Goal: Navigation & Orientation: Find specific page/section

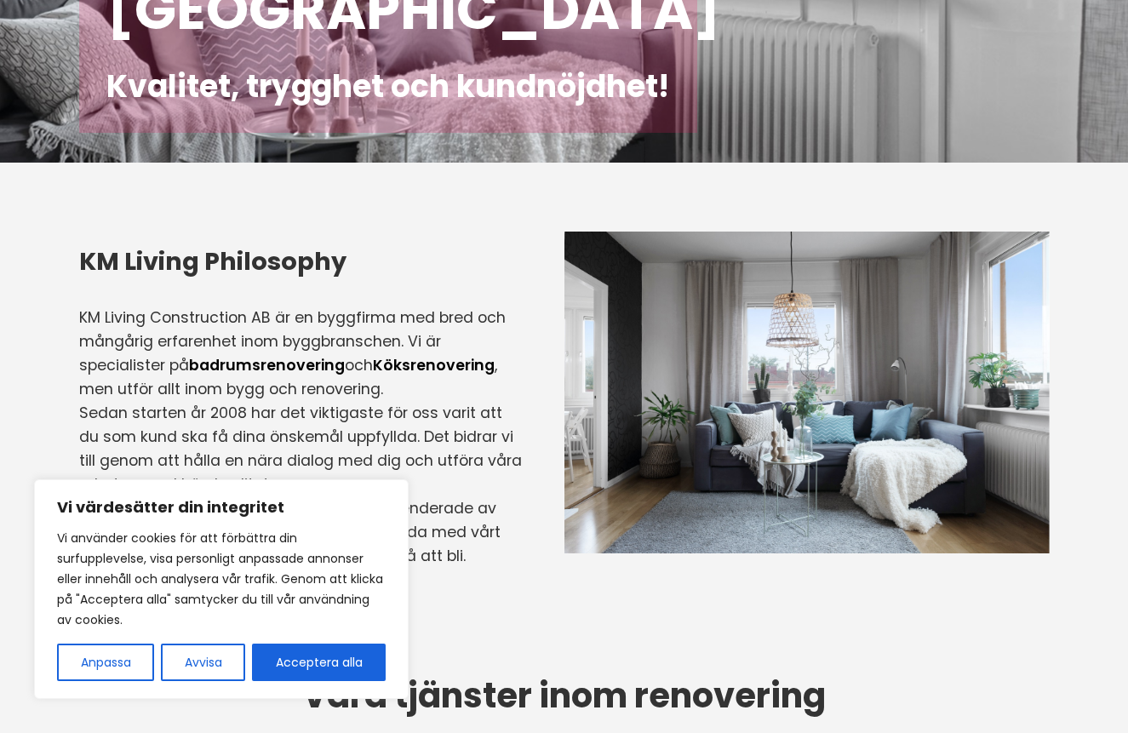
scroll to position [318, 0]
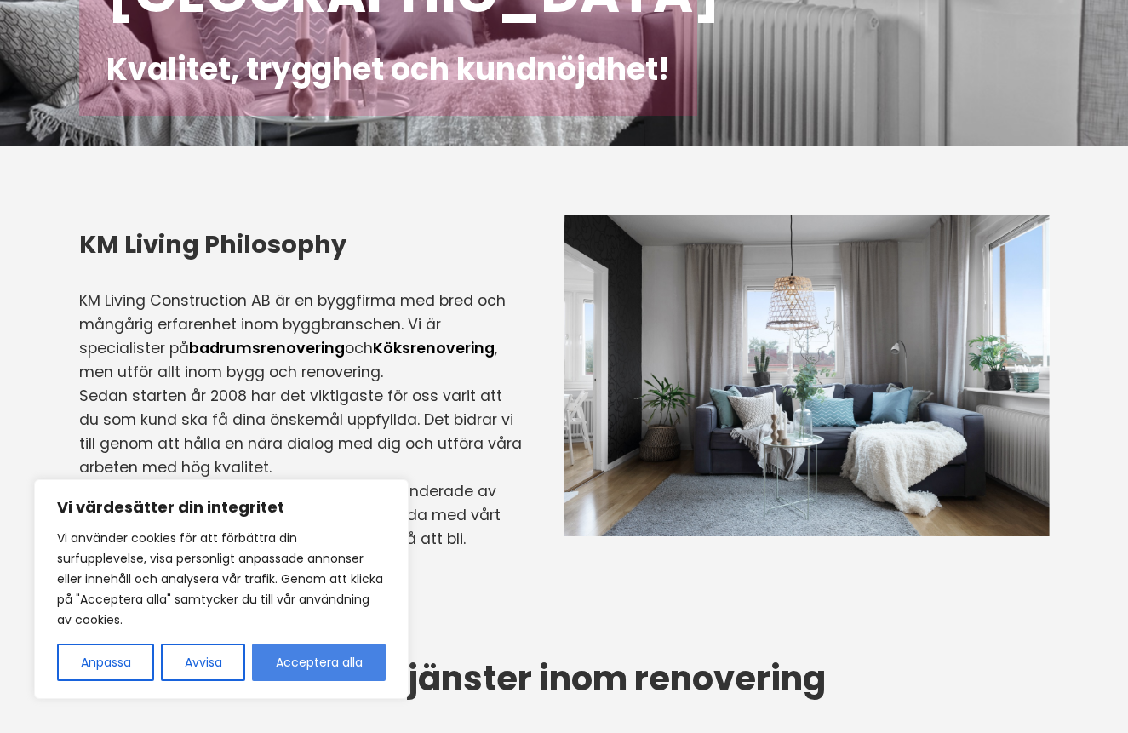
click at [312, 656] on button "Acceptera alla" at bounding box center [319, 662] width 134 height 37
checkbox input "true"
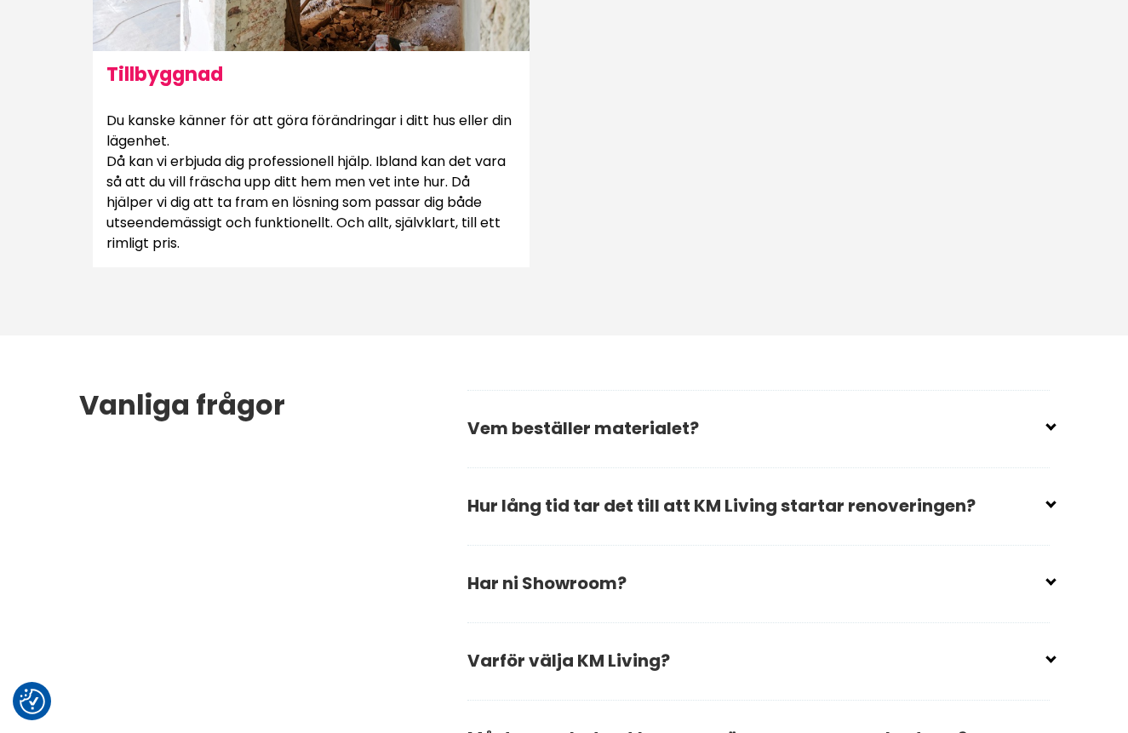
scroll to position [2159, 0]
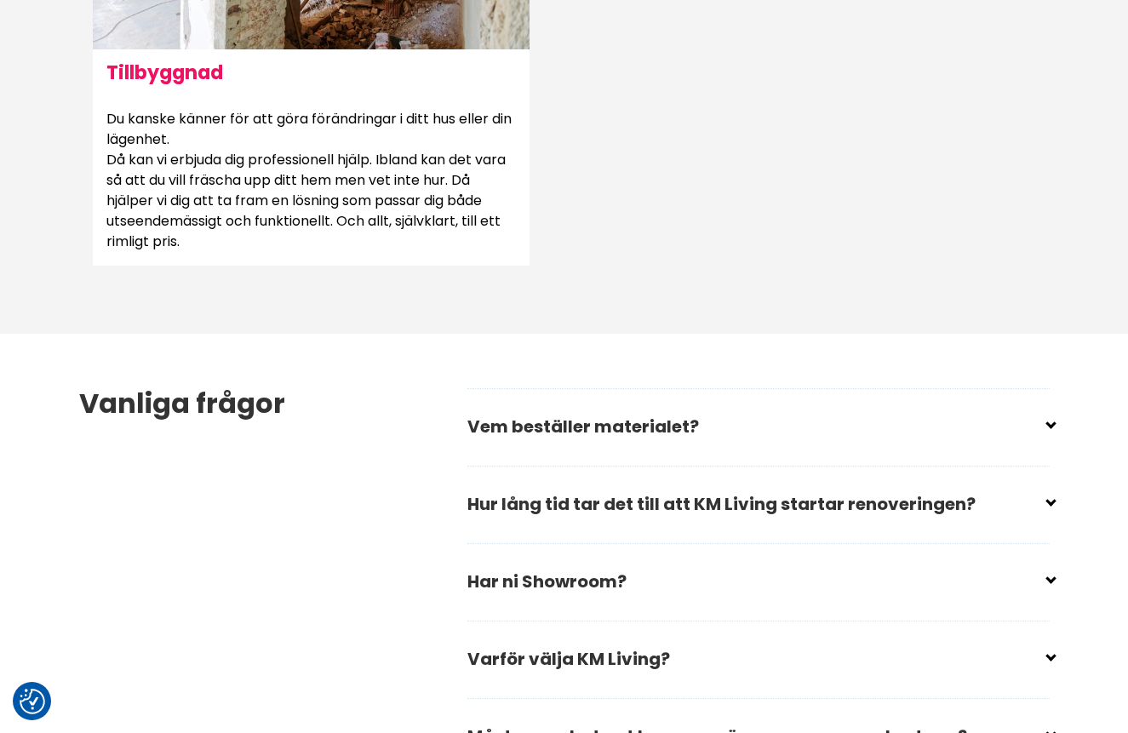
click at [542, 425] on input "checkbox" at bounding box center [762, 420] width 582 height 26
checkbox input "false"
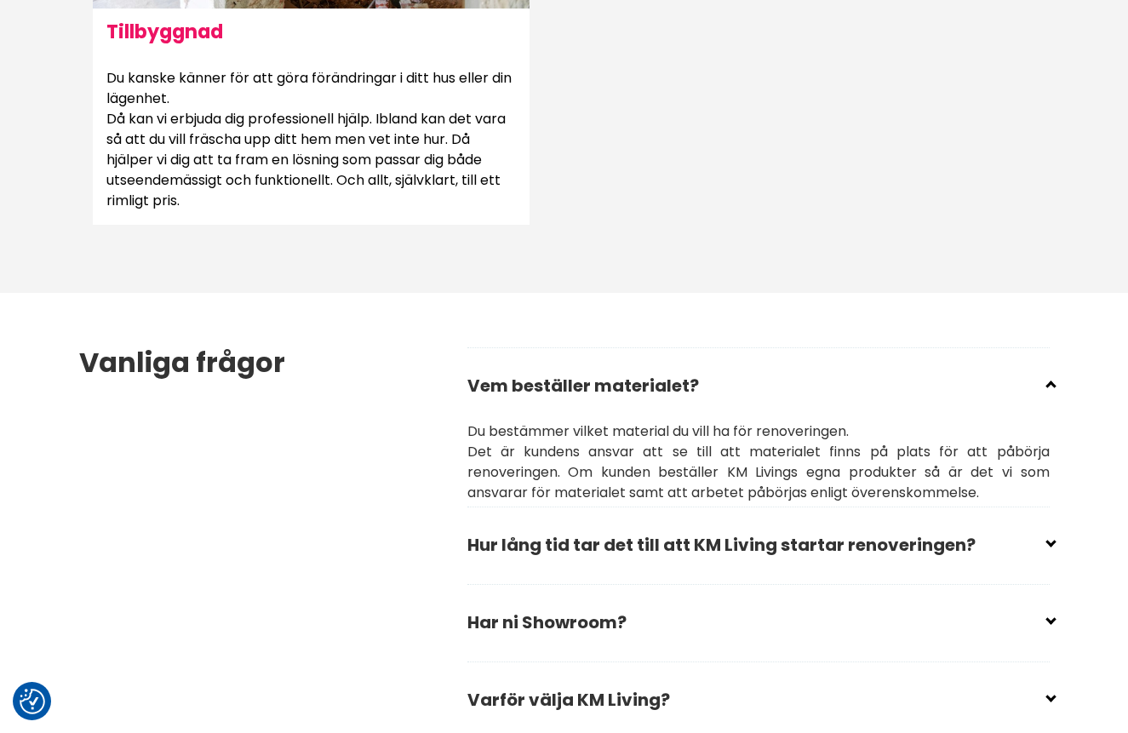
scroll to position [2201, 0]
click at [553, 536] on input "checkbox" at bounding box center [762, 538] width 582 height 26
checkbox input "false"
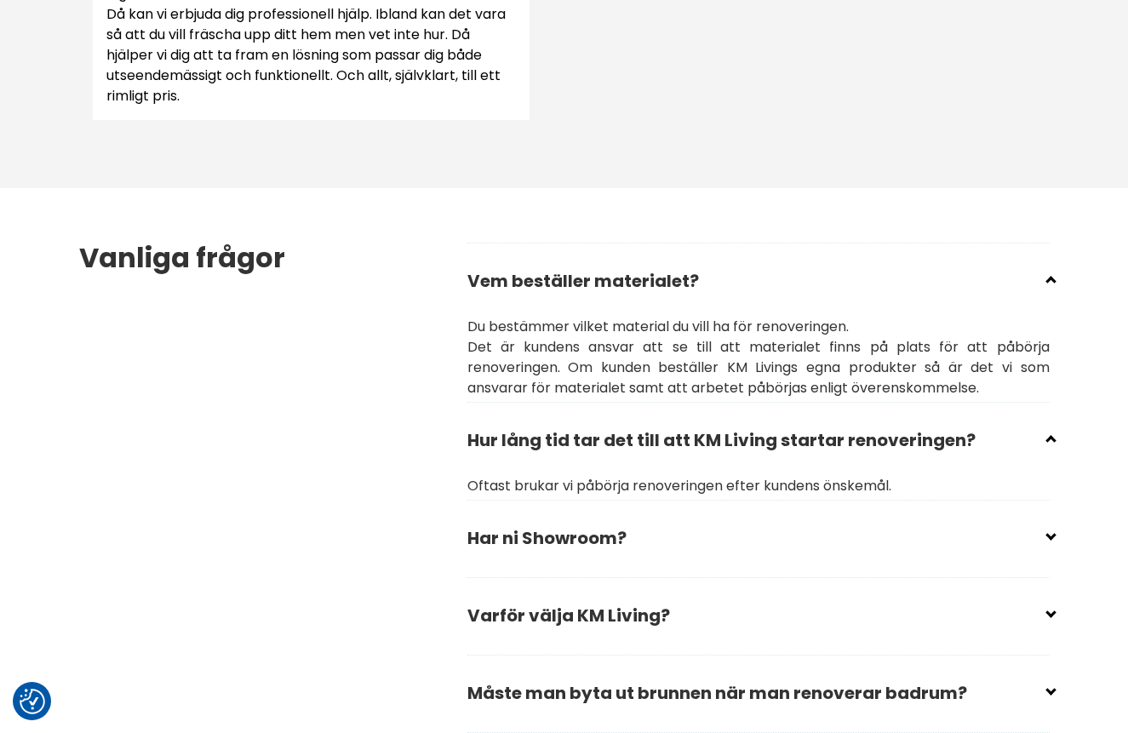
scroll to position [2318, 0]
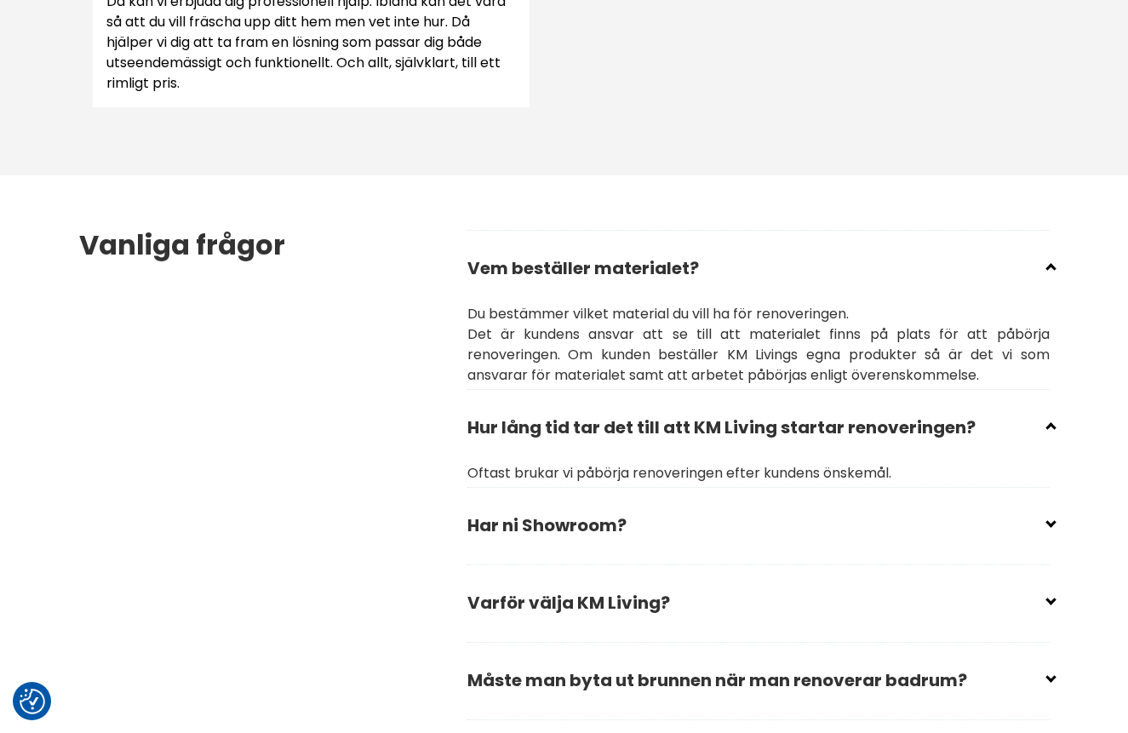
click at [507, 534] on h2 "Har ni Showroom?" at bounding box center [758, 532] width 582 height 58
click at [507, 532] on h2 "Har ni Showroom?" at bounding box center [758, 532] width 582 height 58
click at [456, 532] on div "Vanliga frågor" at bounding box center [273, 552] width 388 height 645
click at [460, 532] on div "Vanliga frågor" at bounding box center [273, 552] width 388 height 645
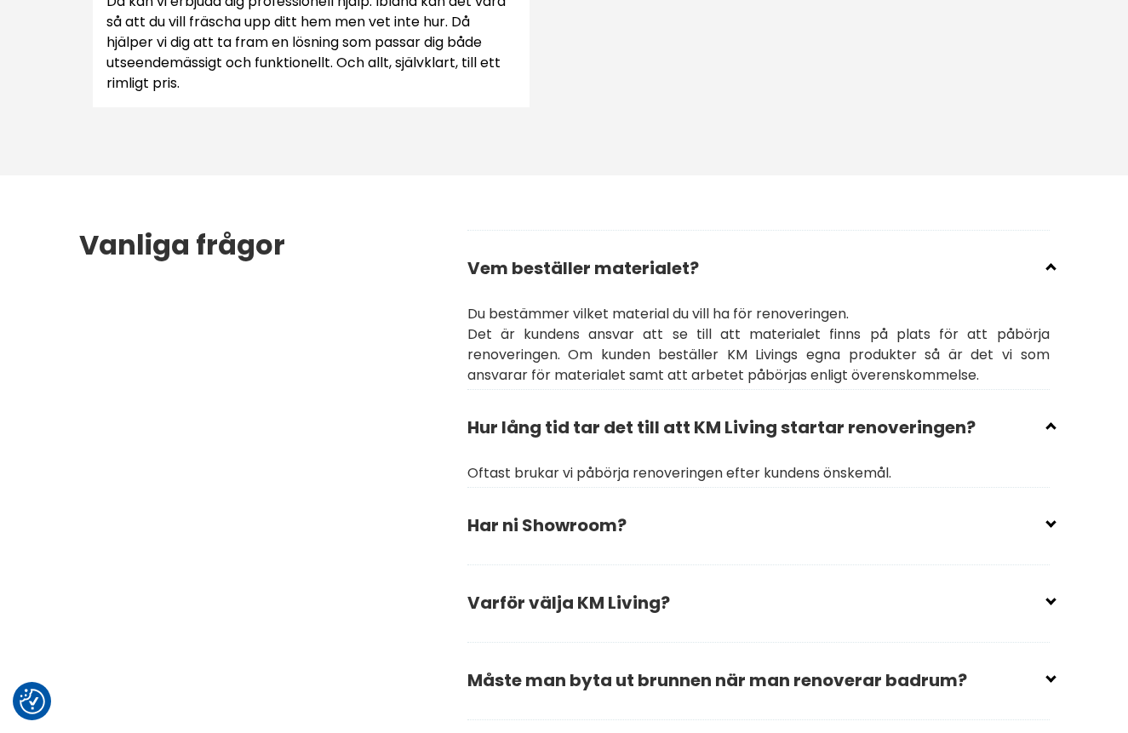
click at [478, 525] on input "checkbox" at bounding box center [762, 519] width 582 height 26
checkbox input "false"
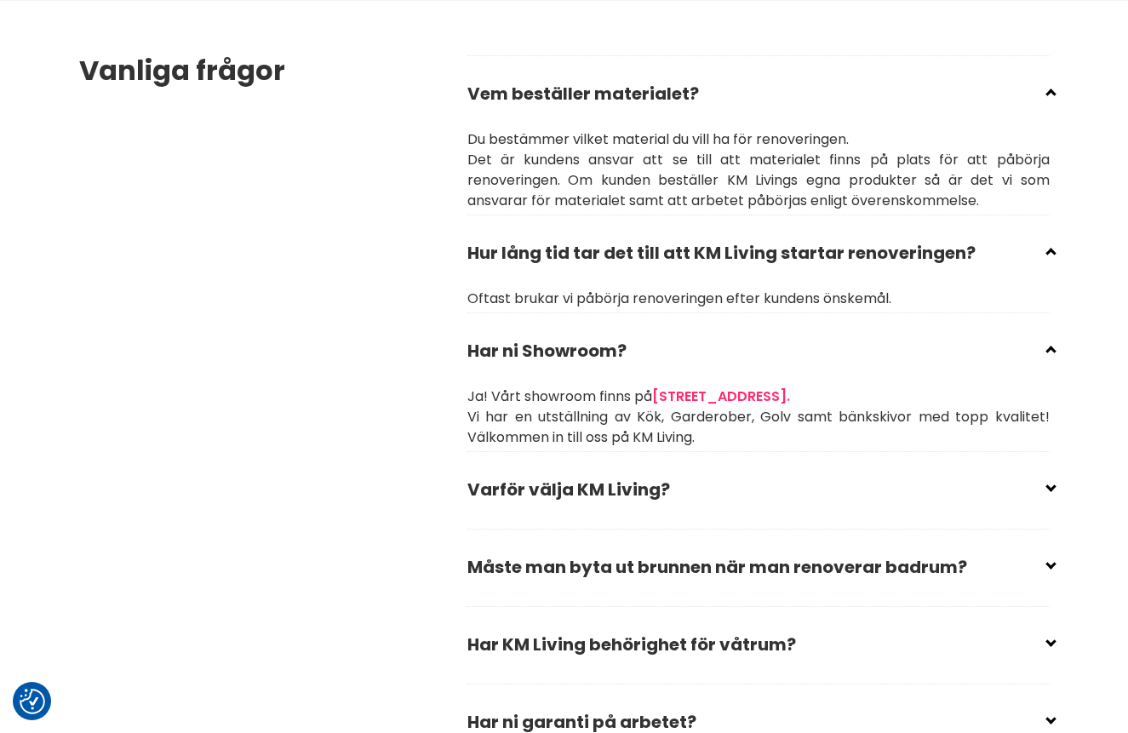
scroll to position [2500, 0]
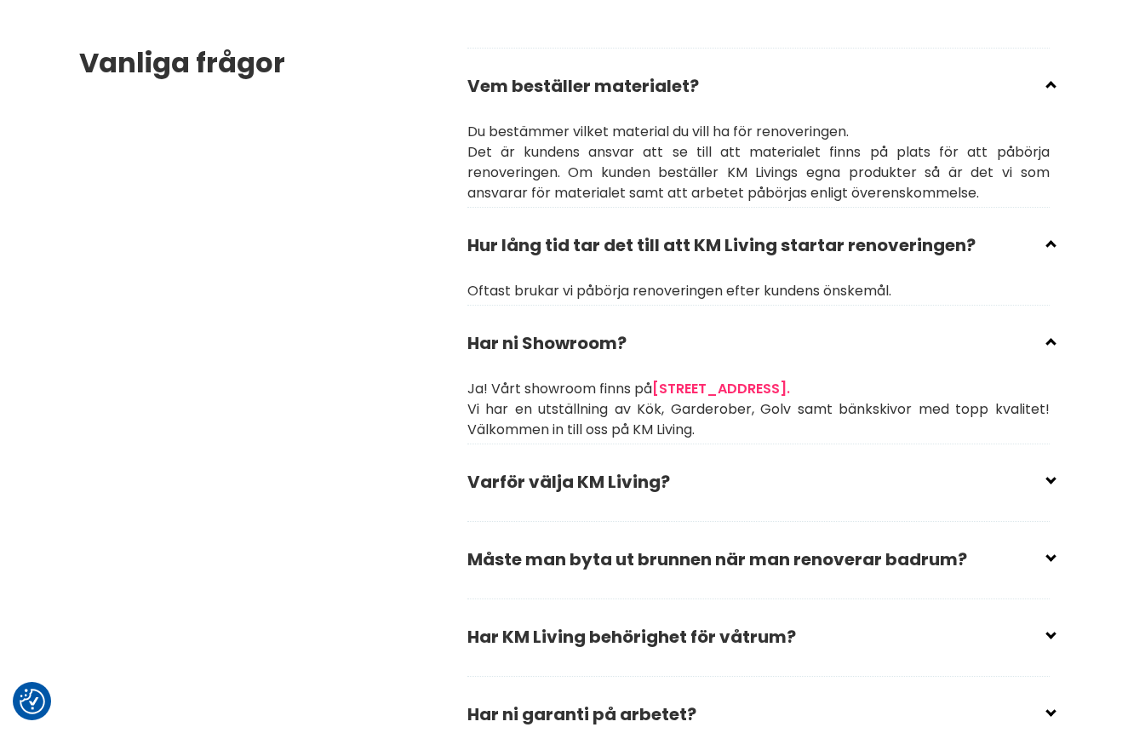
click at [512, 476] on input "checkbox" at bounding box center [762, 475] width 582 height 26
checkbox input "false"
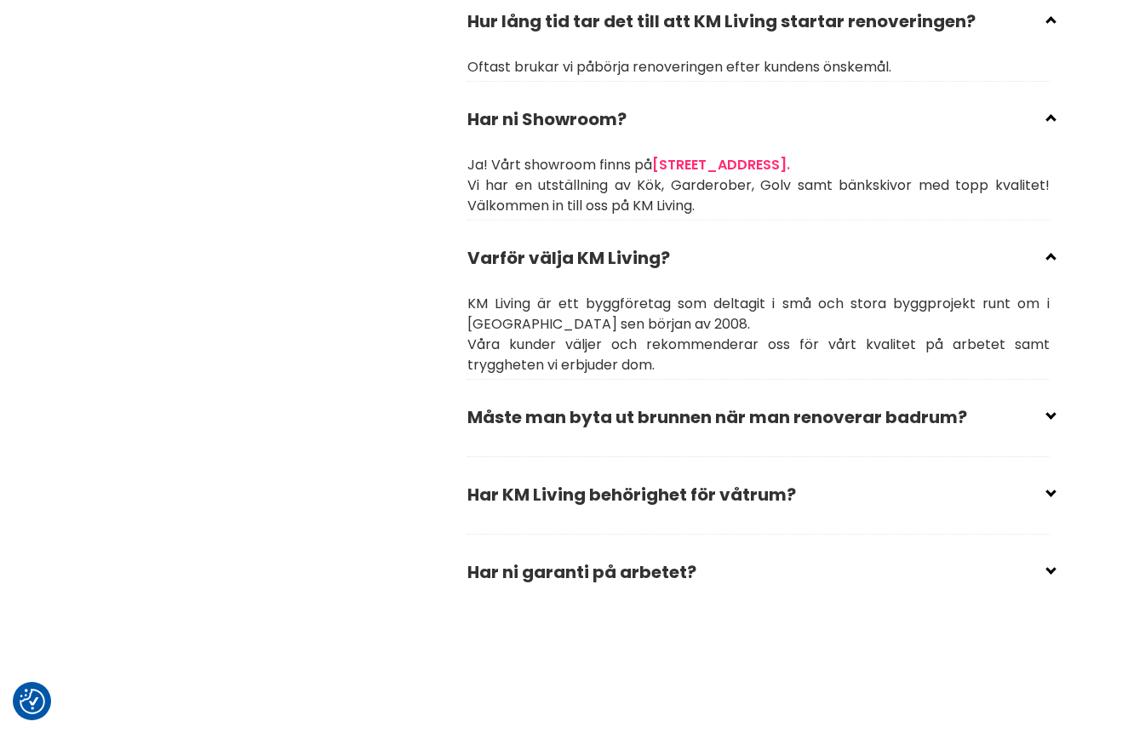
scroll to position [2726, 0]
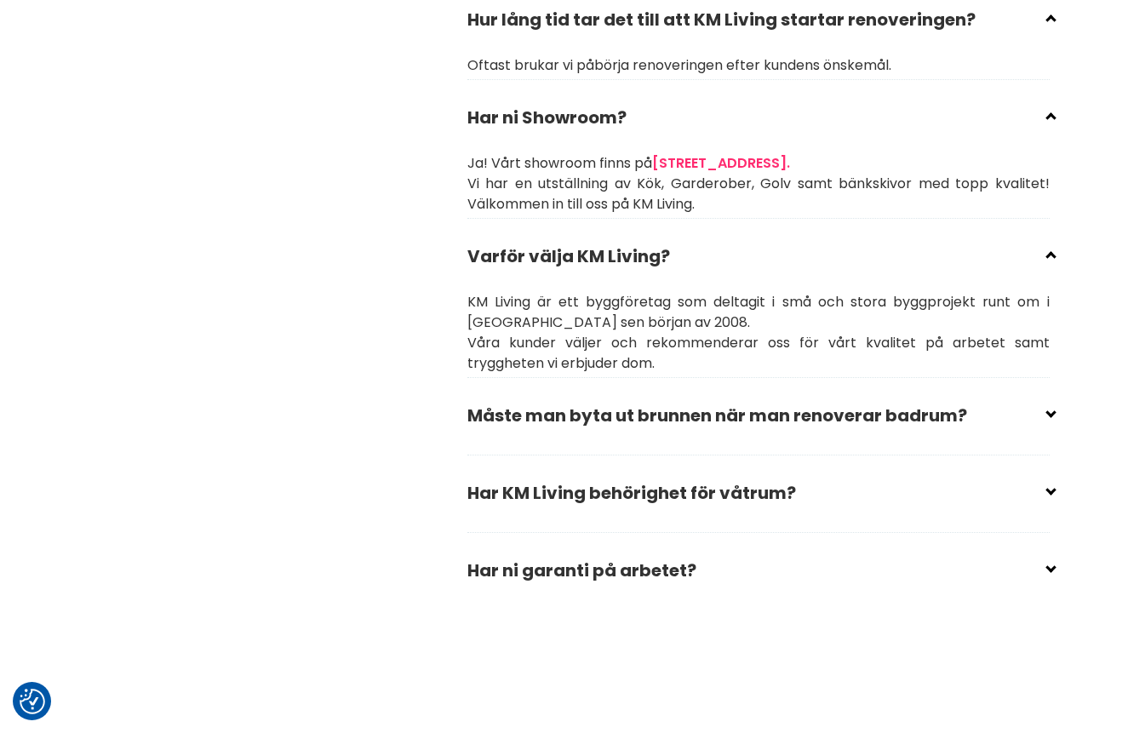
click at [505, 496] on input "checkbox" at bounding box center [762, 486] width 582 height 26
checkbox input "false"
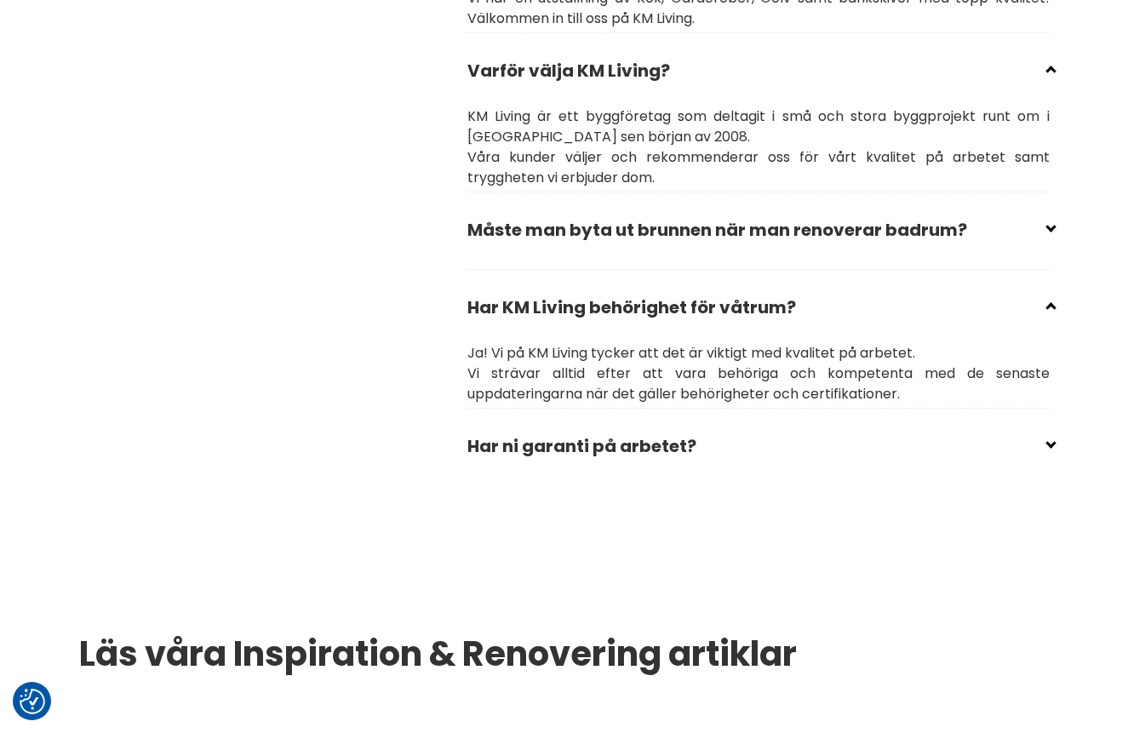
scroll to position [2915, 0]
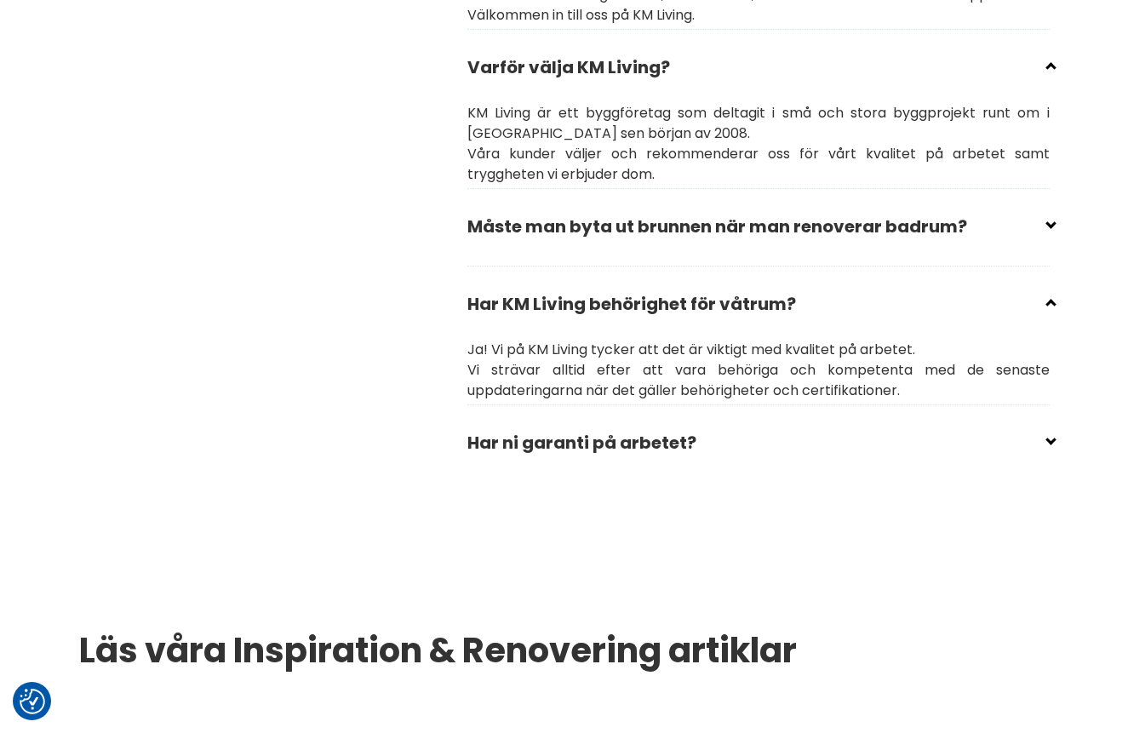
click at [531, 436] on input "checkbox" at bounding box center [762, 436] width 582 height 26
checkbox input "false"
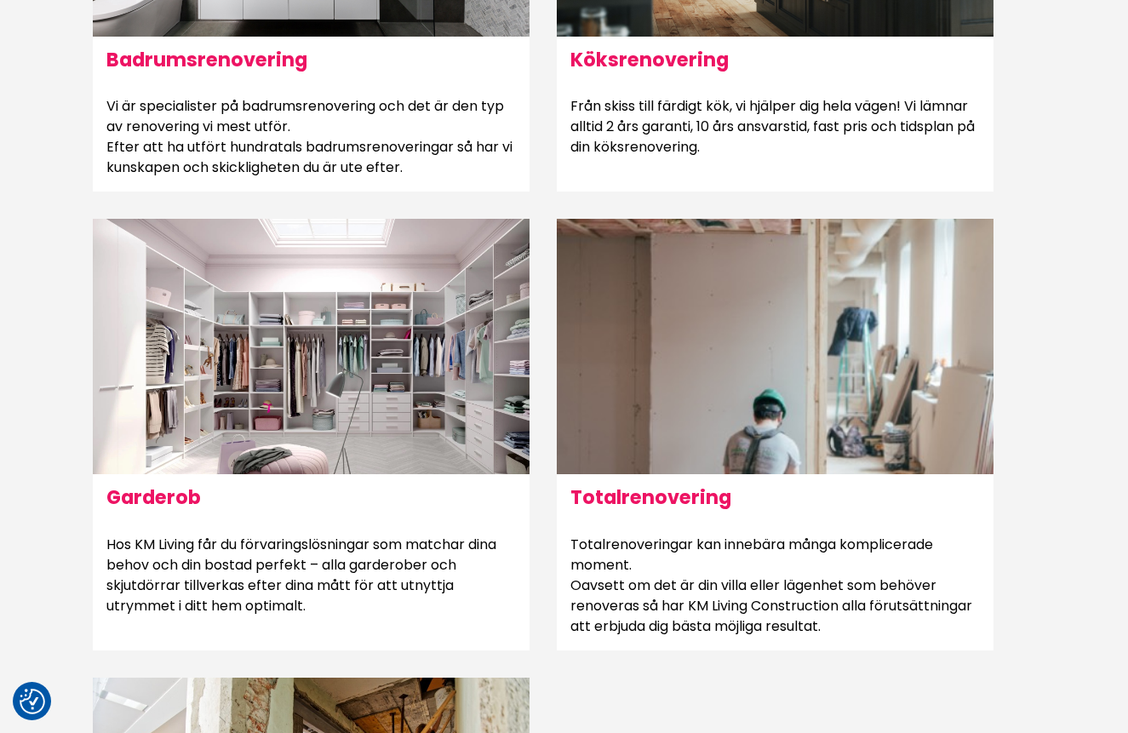
scroll to position [979, 0]
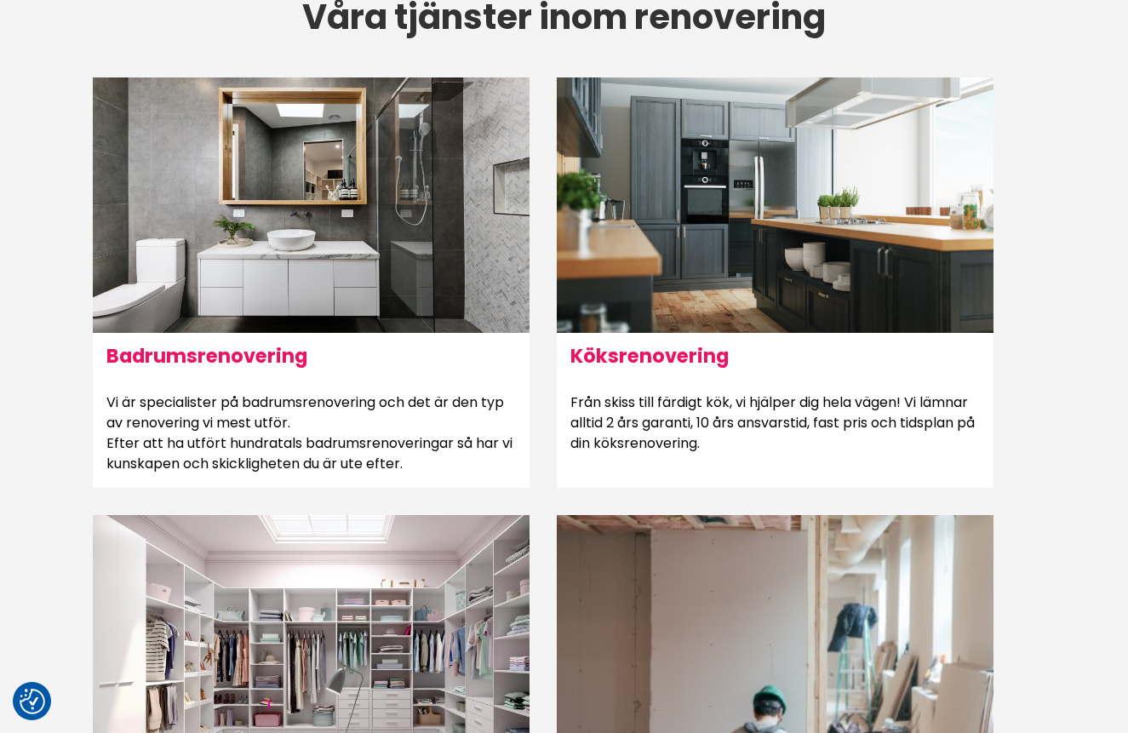
click at [365, 634] on div at bounding box center [311, 642] width 437 height 255
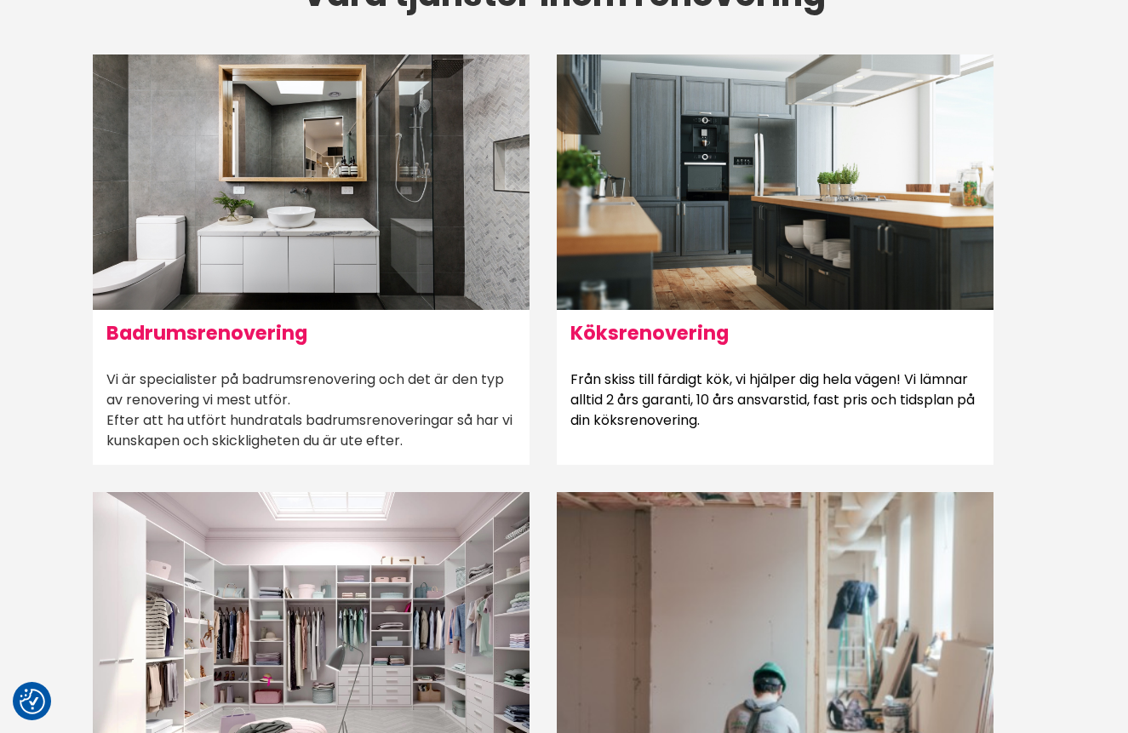
click at [409, 261] on div at bounding box center [311, 181] width 437 height 255
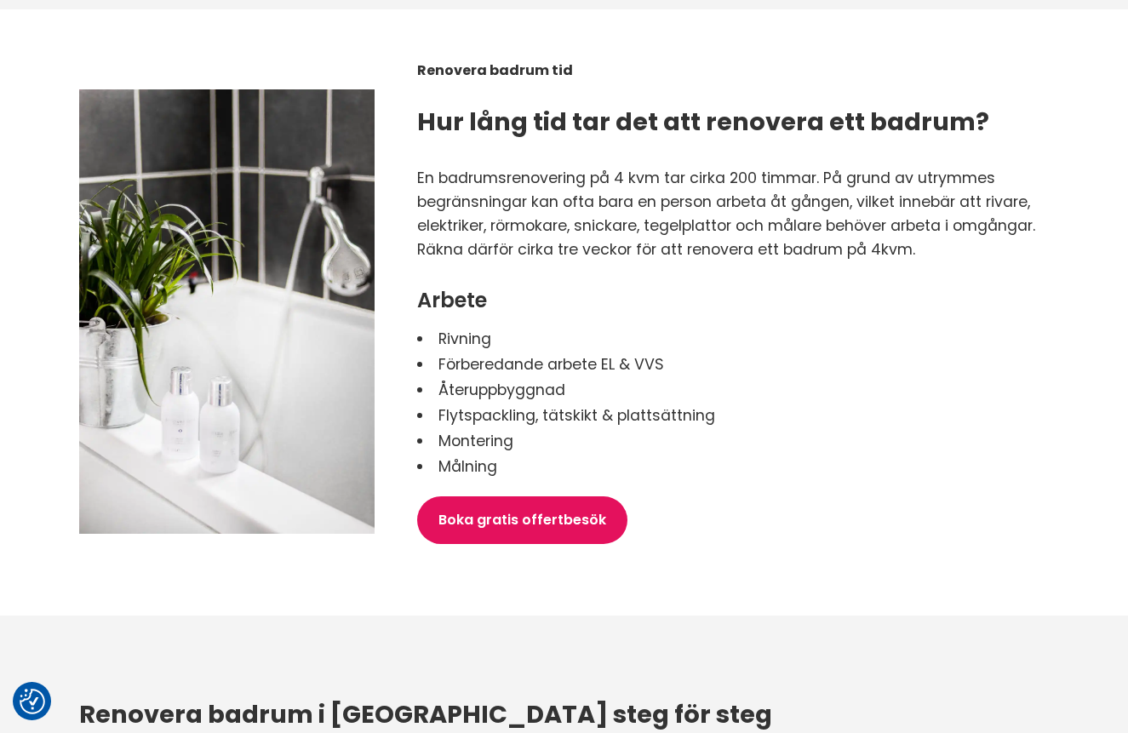
scroll to position [2428, 0]
